Goal: Information Seeking & Learning: Check status

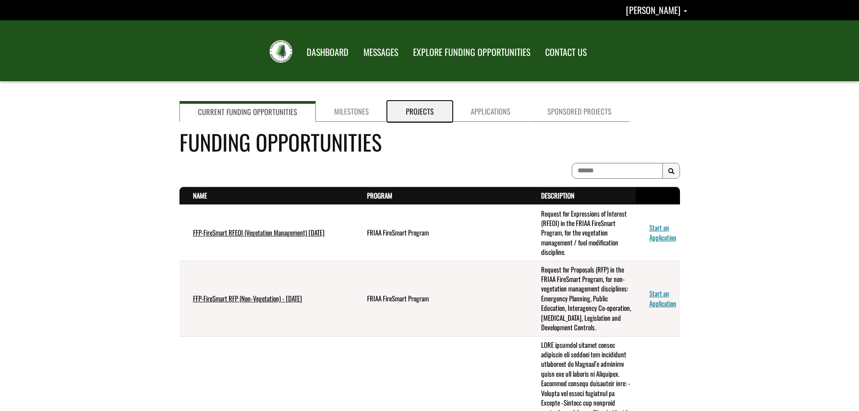
click at [409, 112] on link "Projects" at bounding box center [419, 111] width 65 height 21
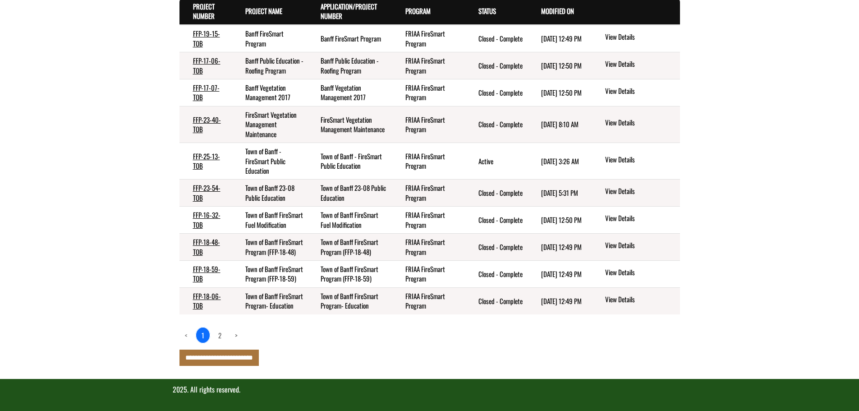
scroll to position [180, 0]
click at [216, 343] on link "2" at bounding box center [220, 334] width 14 height 15
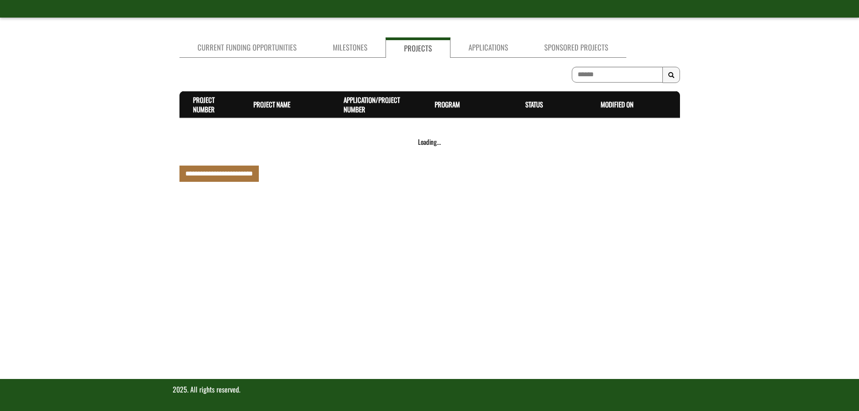
scroll to position [64, 0]
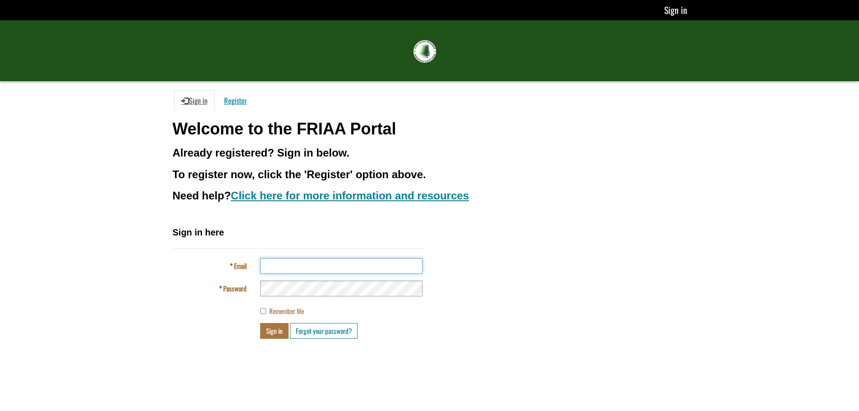
type input "**********"
click at [271, 335] on button "Sign in" at bounding box center [274, 331] width 28 height 16
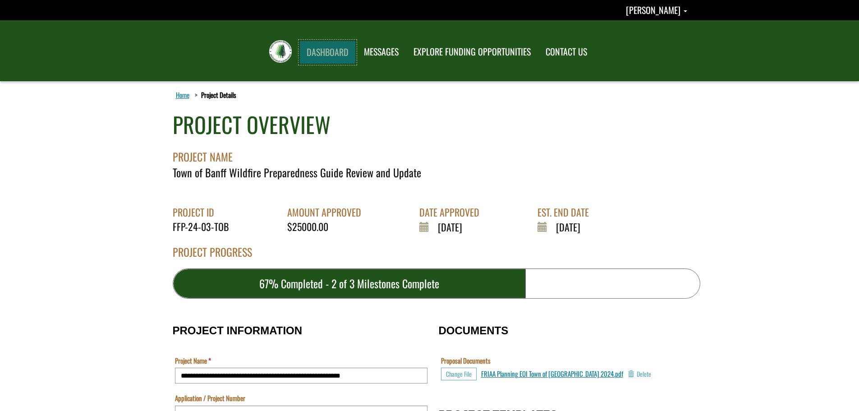
click at [341, 49] on link "DASHBOARD" at bounding box center [327, 52] width 56 height 23
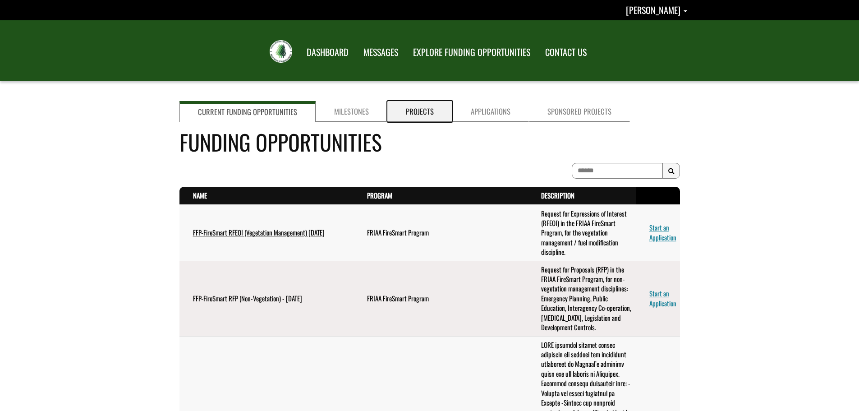
click at [419, 109] on link "Projects" at bounding box center [419, 111] width 65 height 21
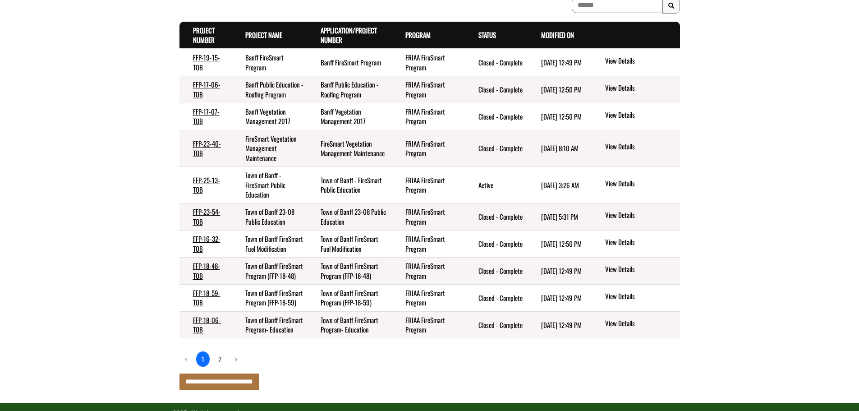
scroll to position [135, 0]
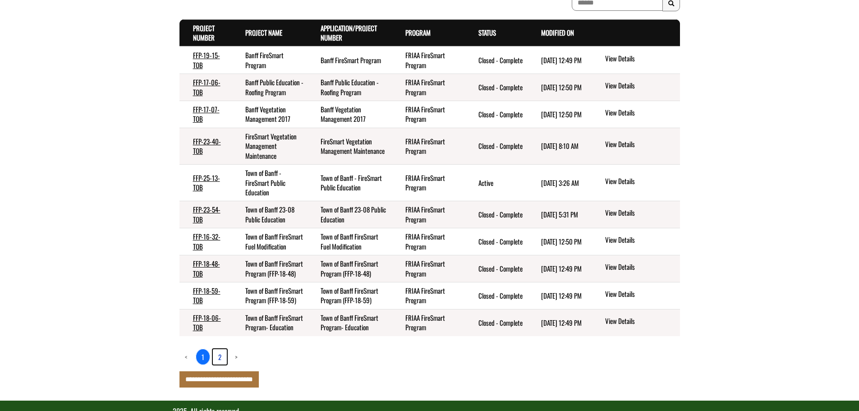
click at [220, 364] on link "2" at bounding box center [220, 356] width 14 height 15
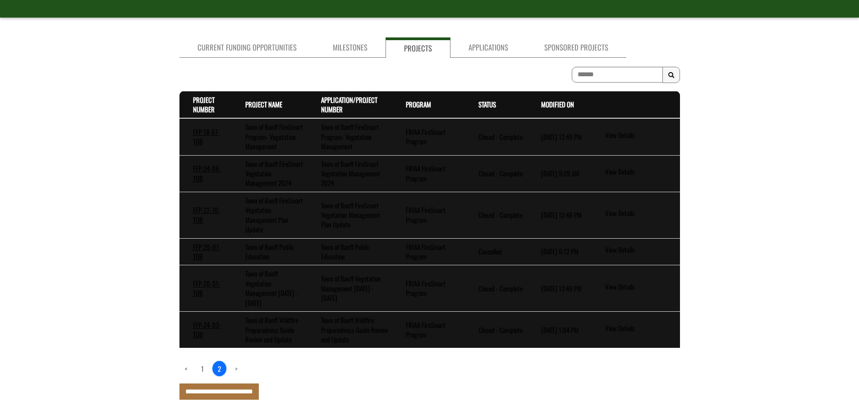
scroll to position [107, 0]
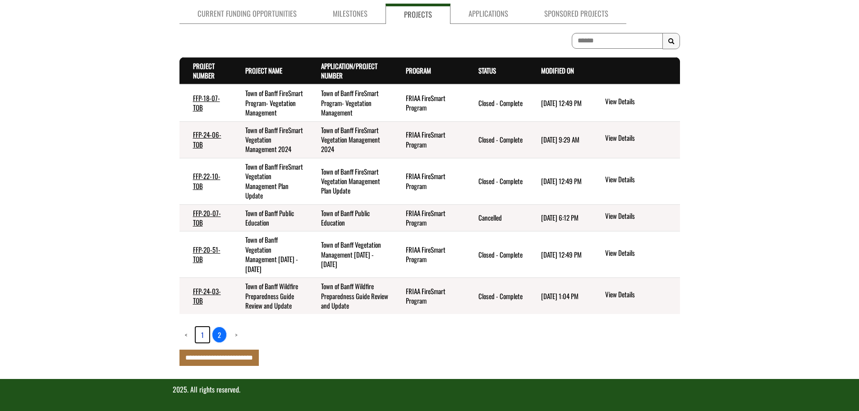
click at [200, 334] on link "1" at bounding box center [203, 334] width 14 height 15
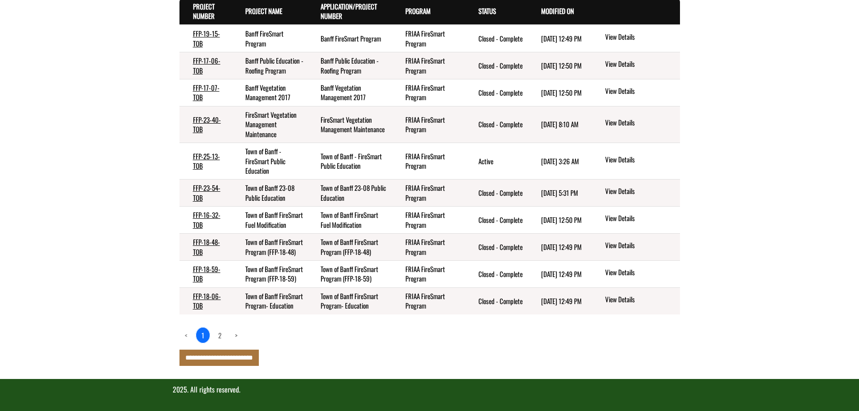
scroll to position [196, 0]
click at [200, 114] on link "FFP-23-40-TOB" at bounding box center [207, 123] width 28 height 19
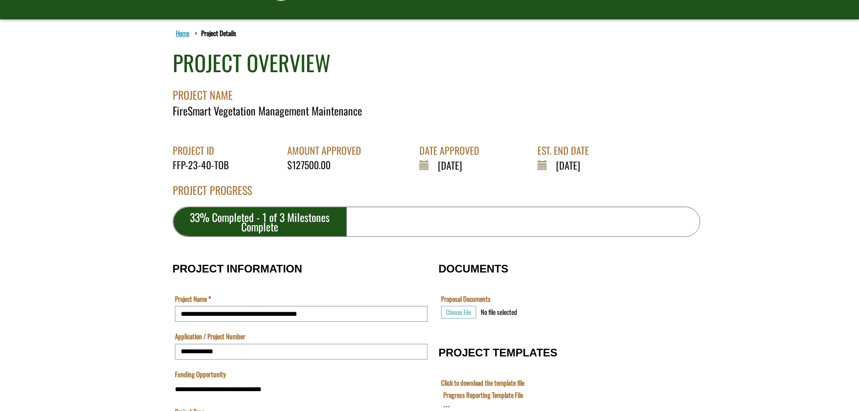
scroll to position [45, 0]
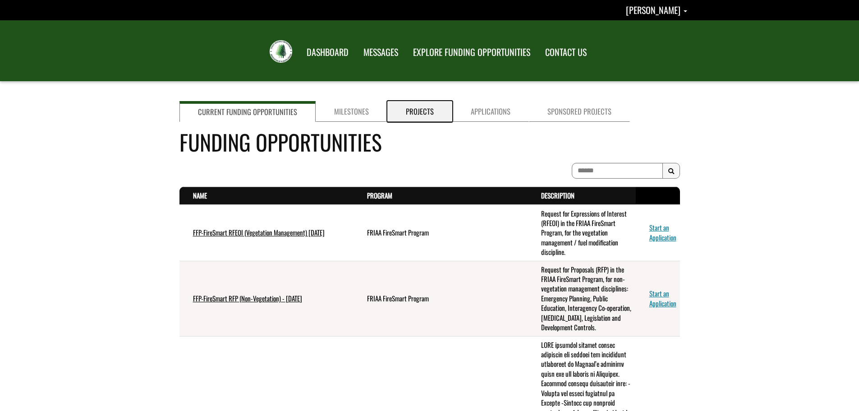
click at [407, 117] on link "Projects" at bounding box center [419, 111] width 65 height 21
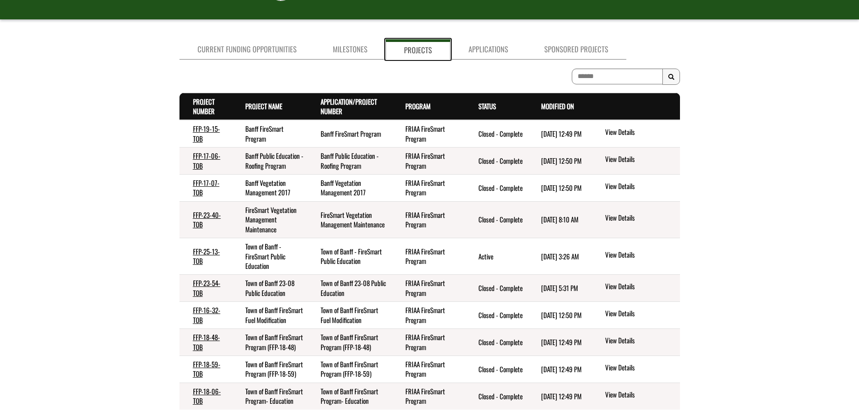
scroll to position [90, 0]
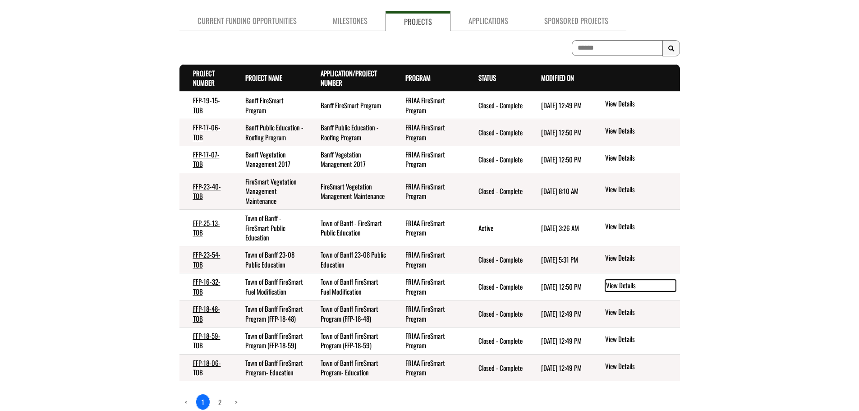
click at [635, 291] on link "View Details" at bounding box center [640, 285] width 71 height 12
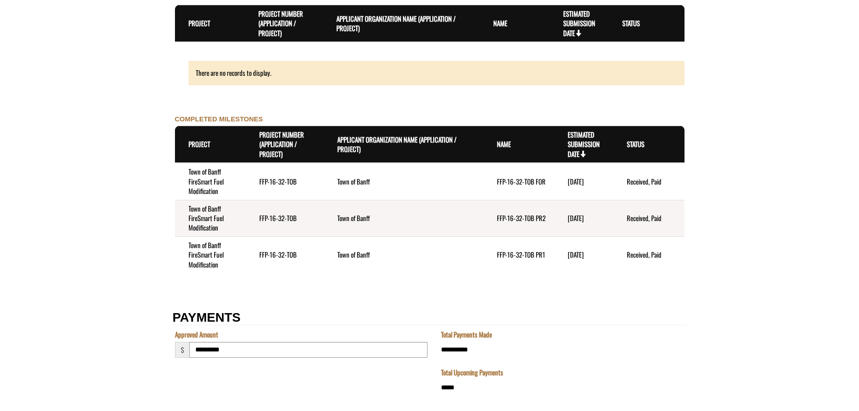
scroll to position [1037, 0]
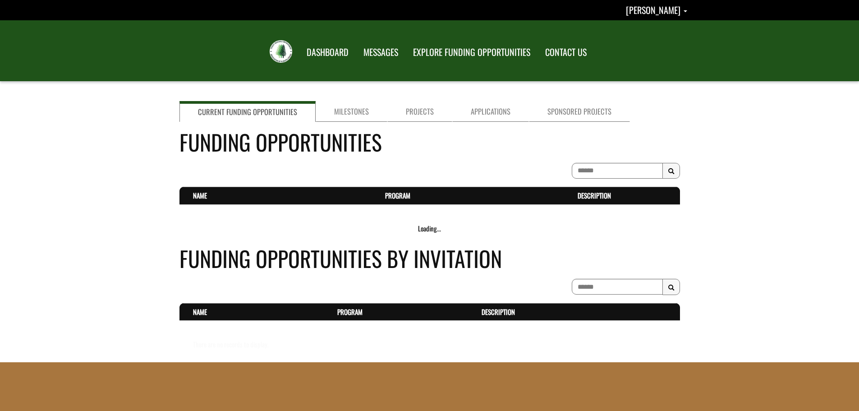
scroll to position [90, 0]
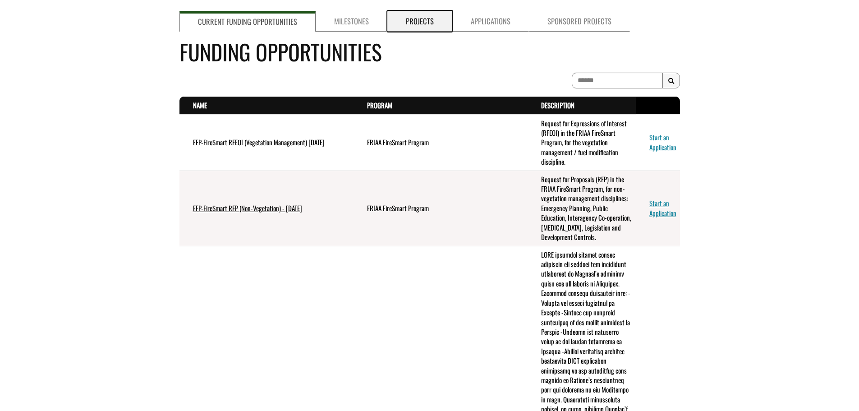
click at [412, 23] on link "Projects" at bounding box center [419, 21] width 65 height 21
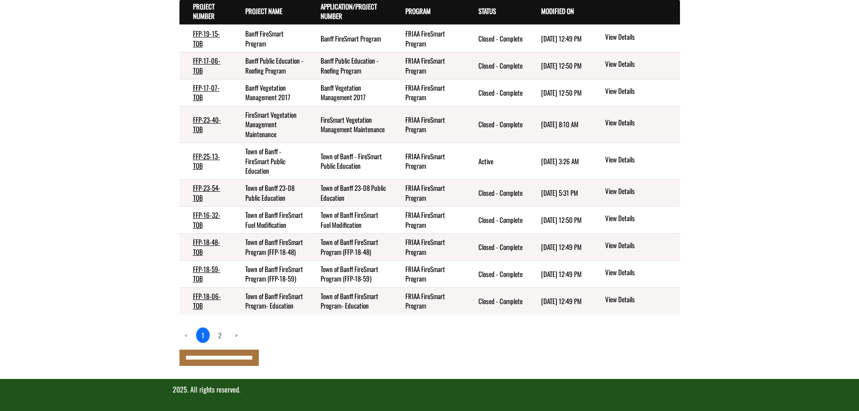
scroll to position [196, 0]
click at [222, 336] on link "2" at bounding box center [220, 334] width 14 height 15
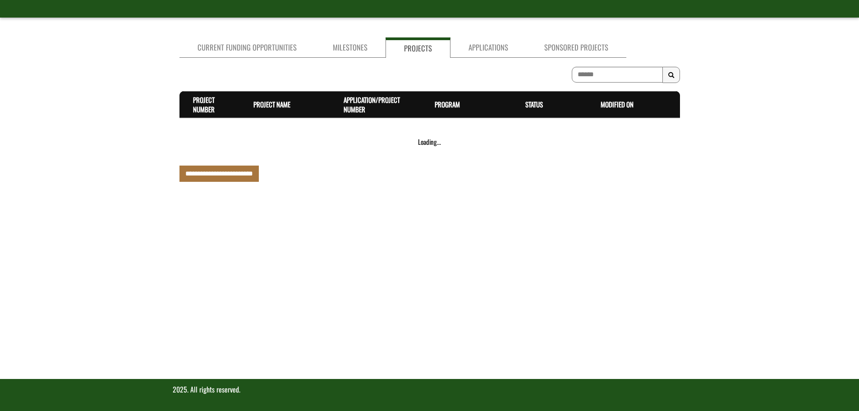
scroll to position [107, 0]
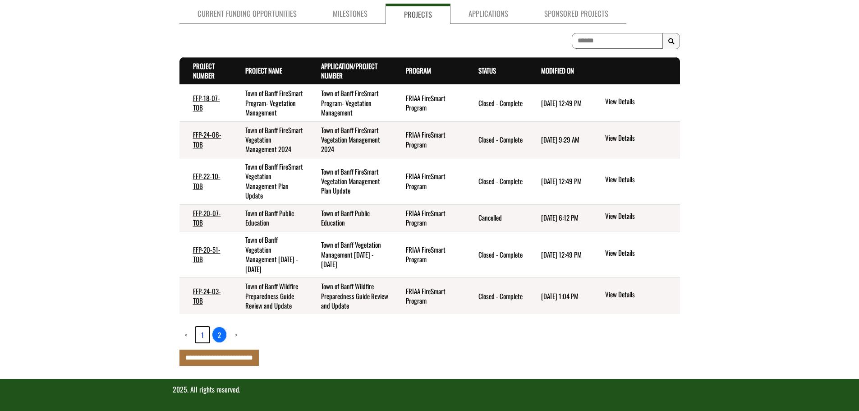
click at [201, 336] on link "1" at bounding box center [203, 334] width 14 height 15
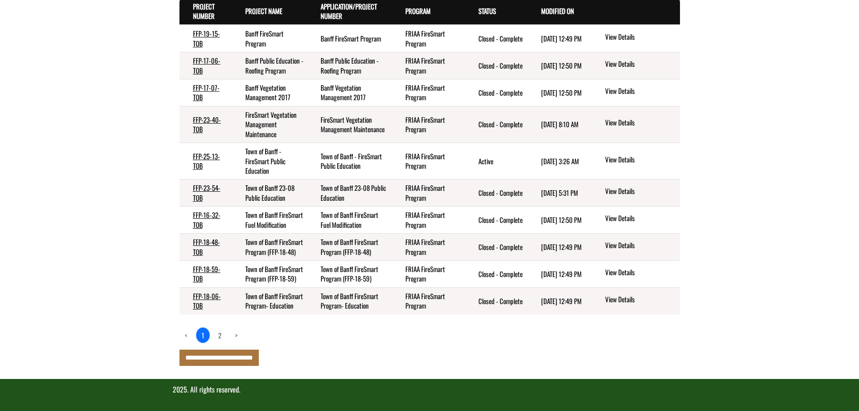
scroll to position [151, 0]
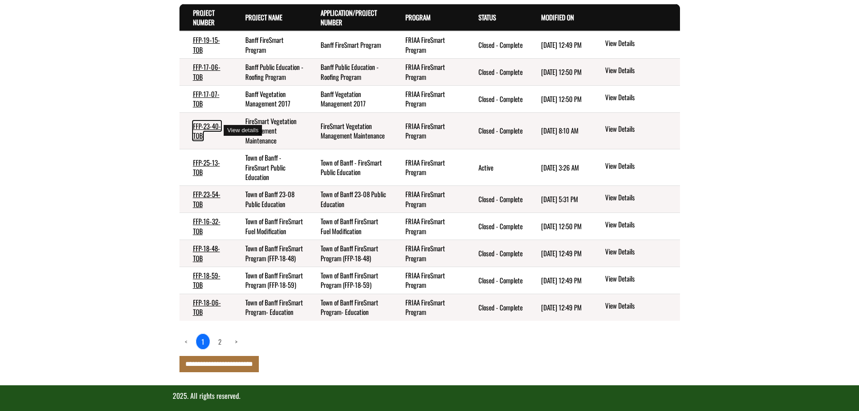
click at [204, 127] on link "FFP-23-40-TOB" at bounding box center [207, 130] width 28 height 19
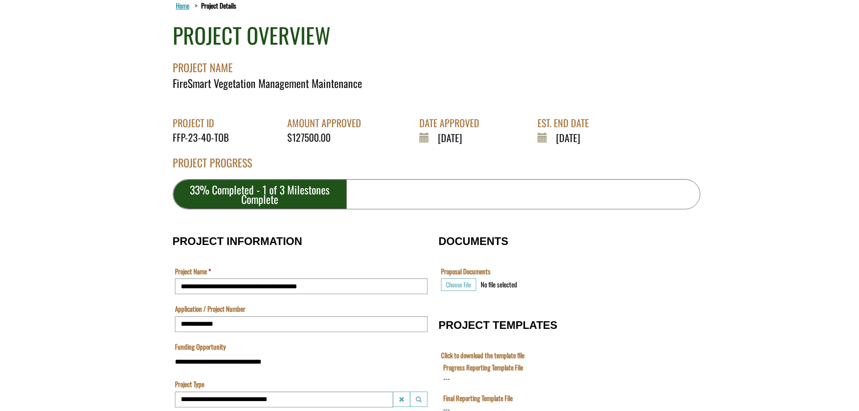
scroll to position [90, 0]
